Goal: Information Seeking & Learning: Learn about a topic

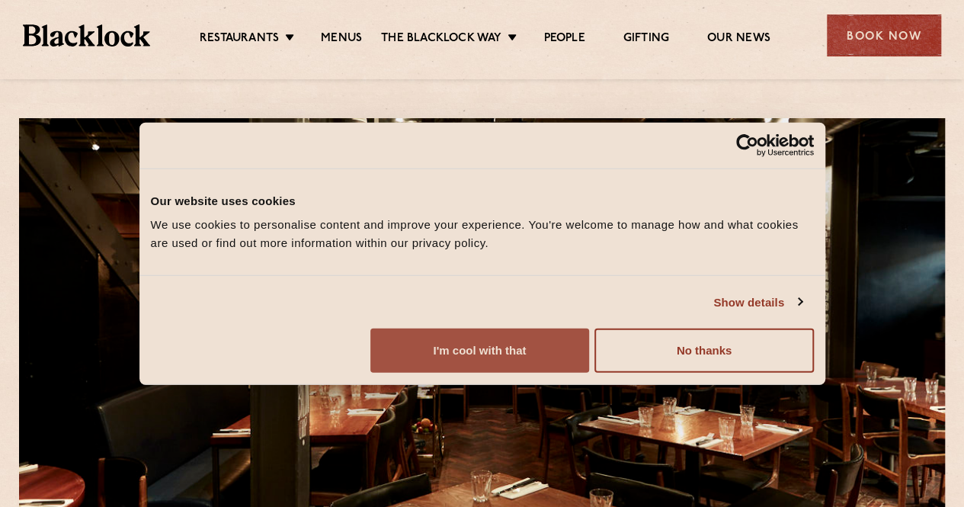
click at [589, 373] on button "I'm cool with that" at bounding box center [479, 350] width 219 height 44
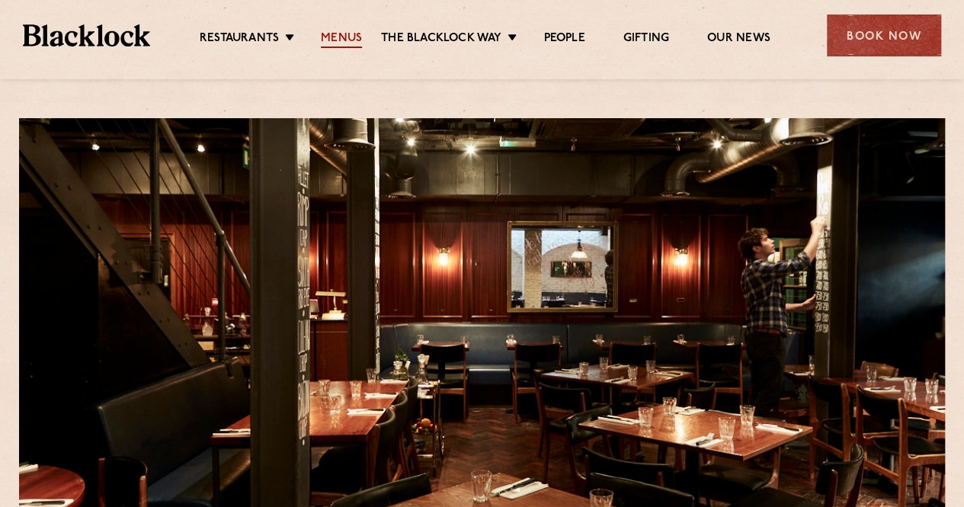
click at [350, 34] on link "Menus" at bounding box center [341, 39] width 41 height 17
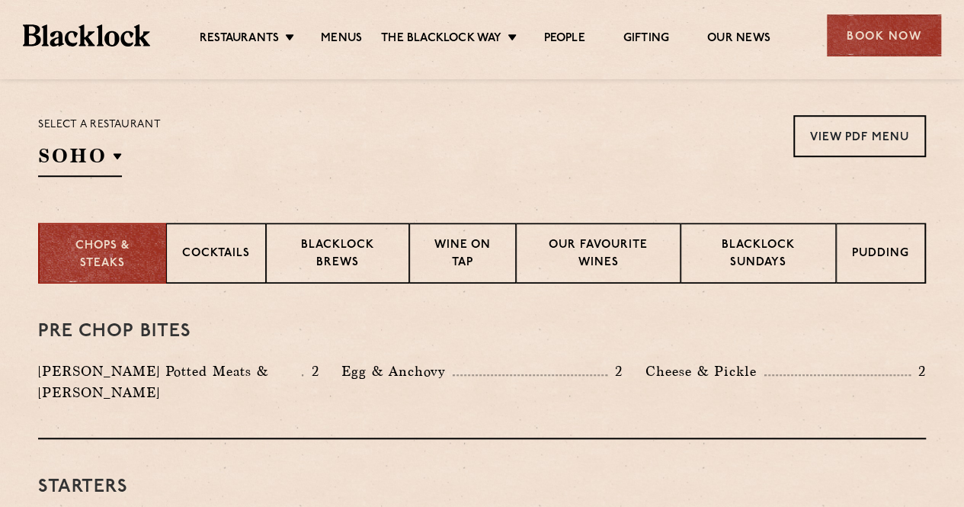
scroll to position [381, 0]
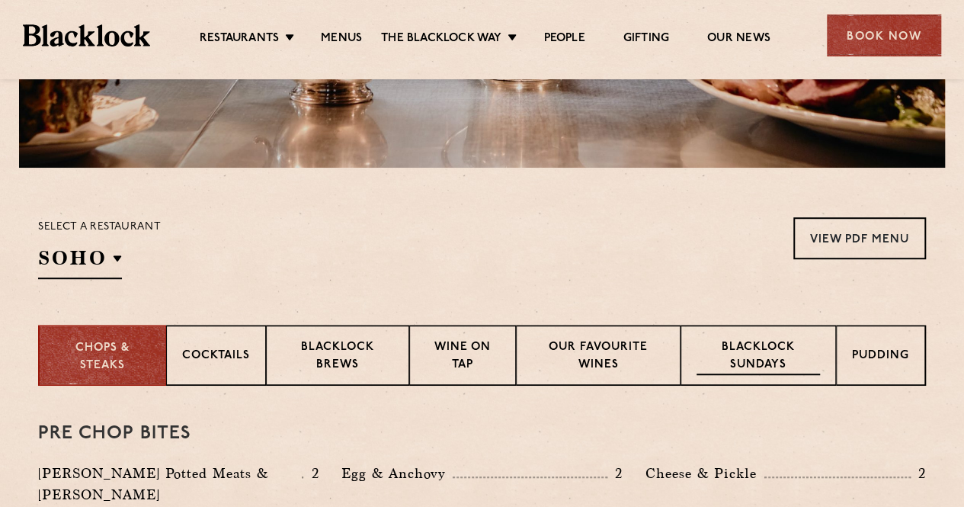
click at [734, 332] on div "Blacklock Sundays" at bounding box center [757, 355] width 155 height 61
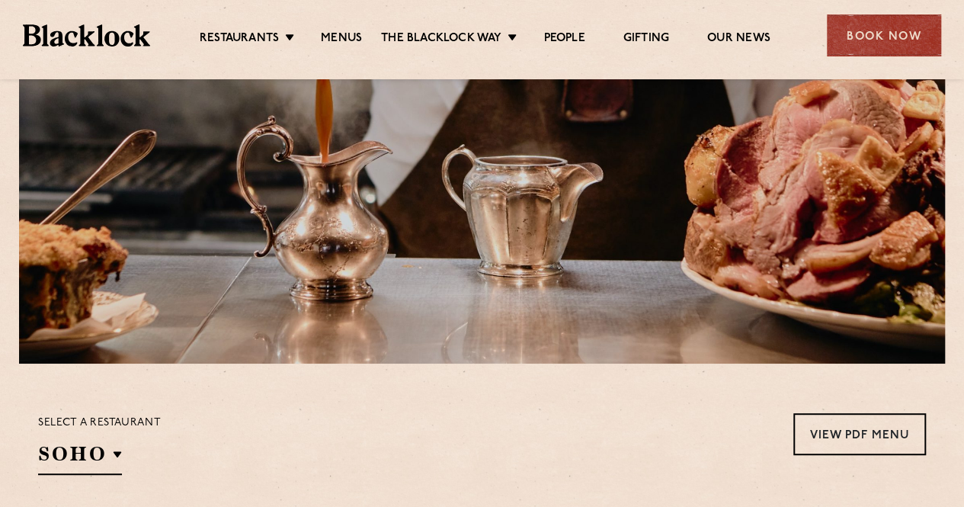
scroll to position [0, 0]
